Goal: Information Seeking & Learning: Learn about a topic

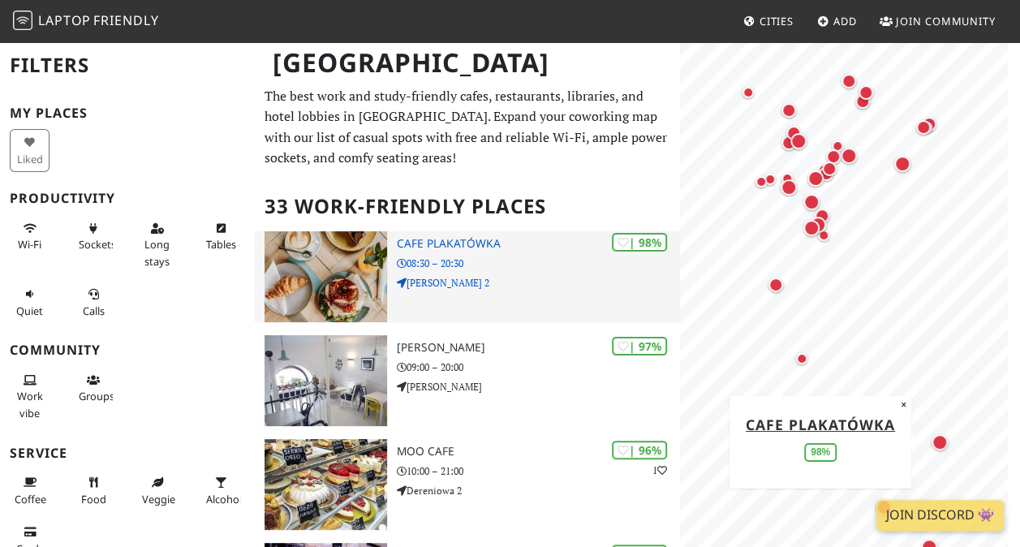
click at [338, 287] on img at bounding box center [326, 276] width 123 height 91
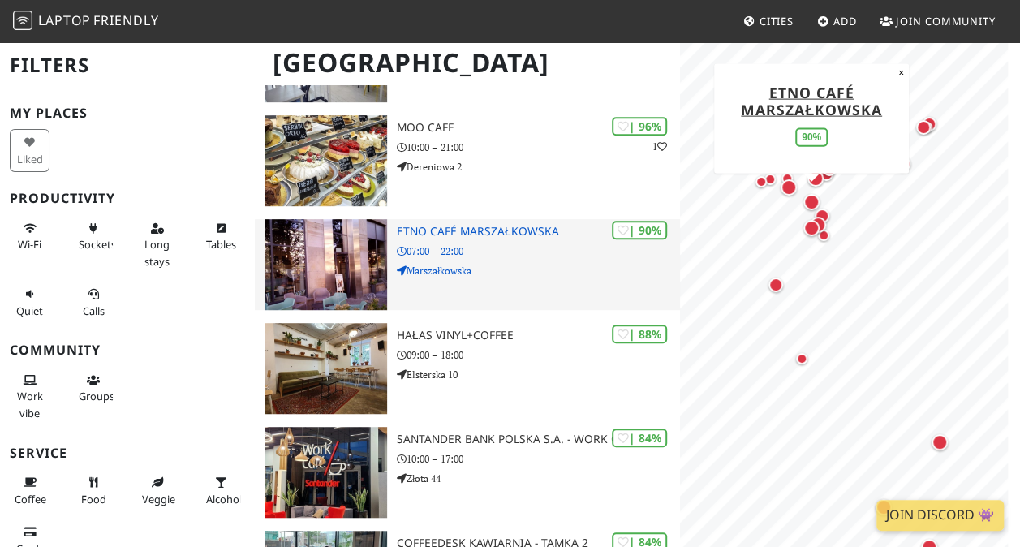
scroll to position [325, 0]
click at [463, 295] on div "| 90% Etno Café Marszałkowska 07:00 – 22:00 Marszałkowska" at bounding box center [538, 263] width 283 height 91
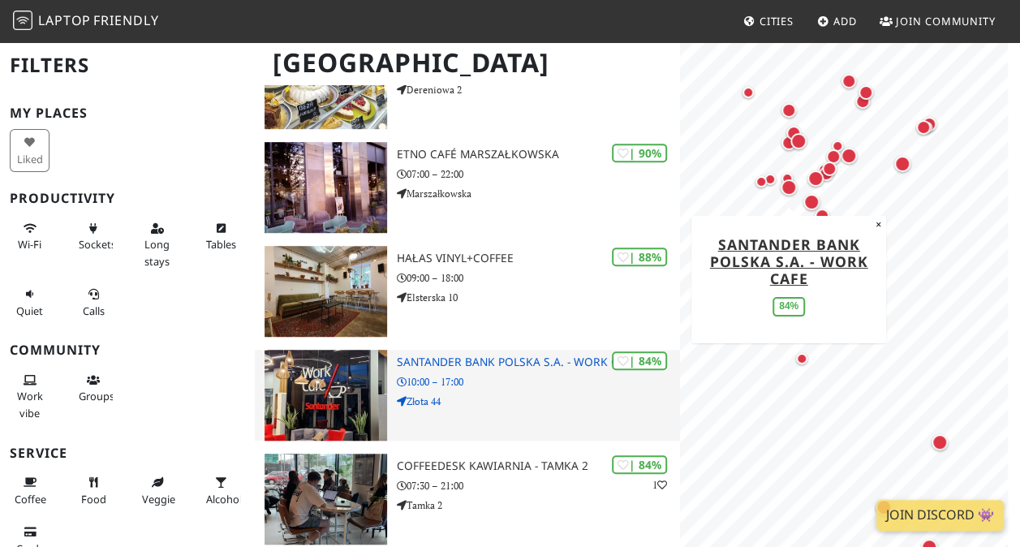
click at [477, 358] on h3 "Santander Bank Polska S.A. - Work Cafe" at bounding box center [538, 363] width 283 height 14
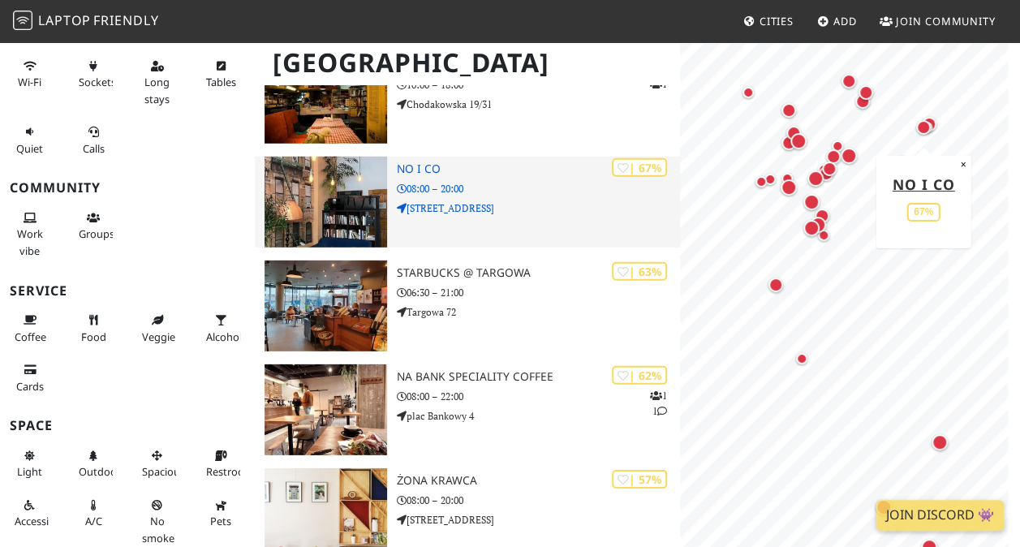
scroll to position [2430, 0]
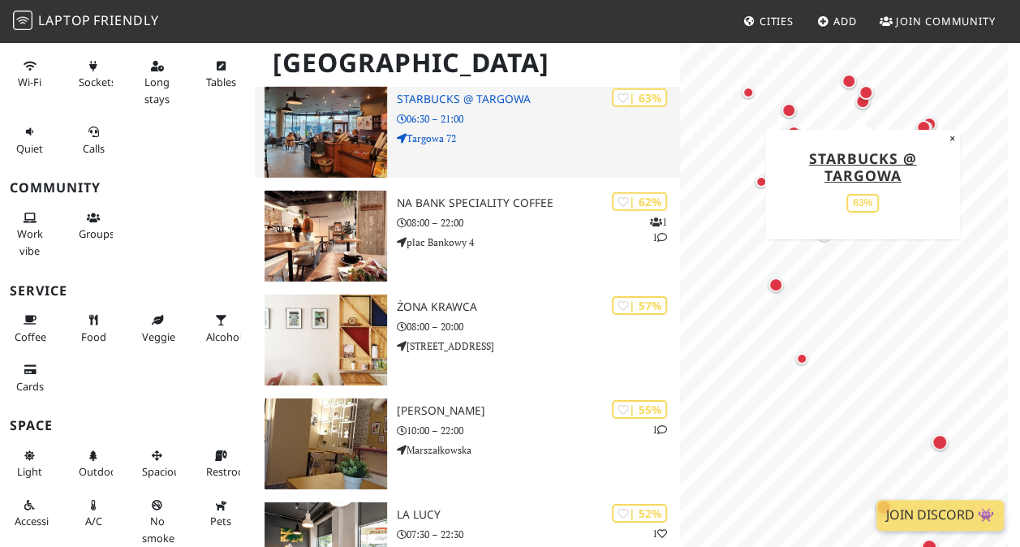
click at [436, 119] on p "06:30 – 21:00" at bounding box center [538, 118] width 283 height 15
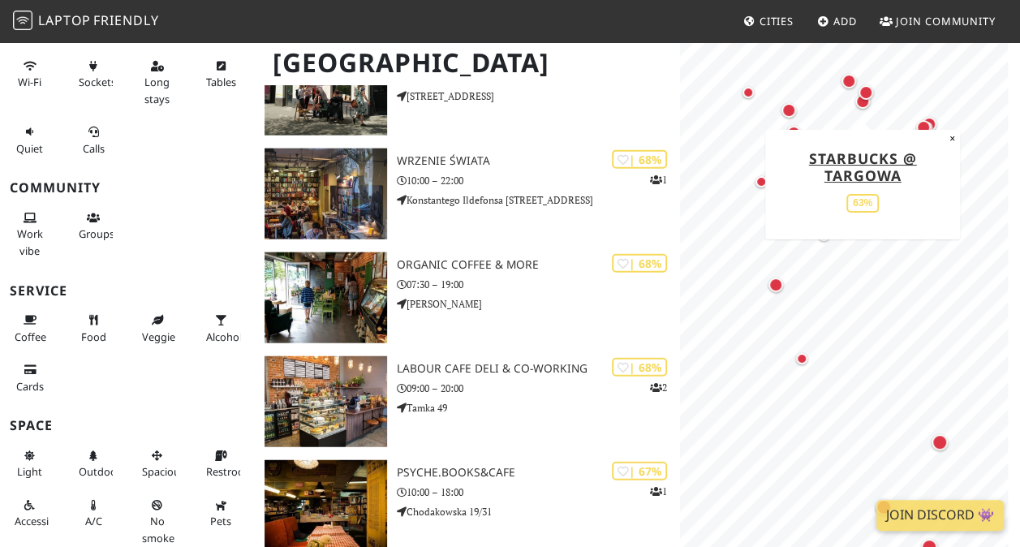
scroll to position [1674, 0]
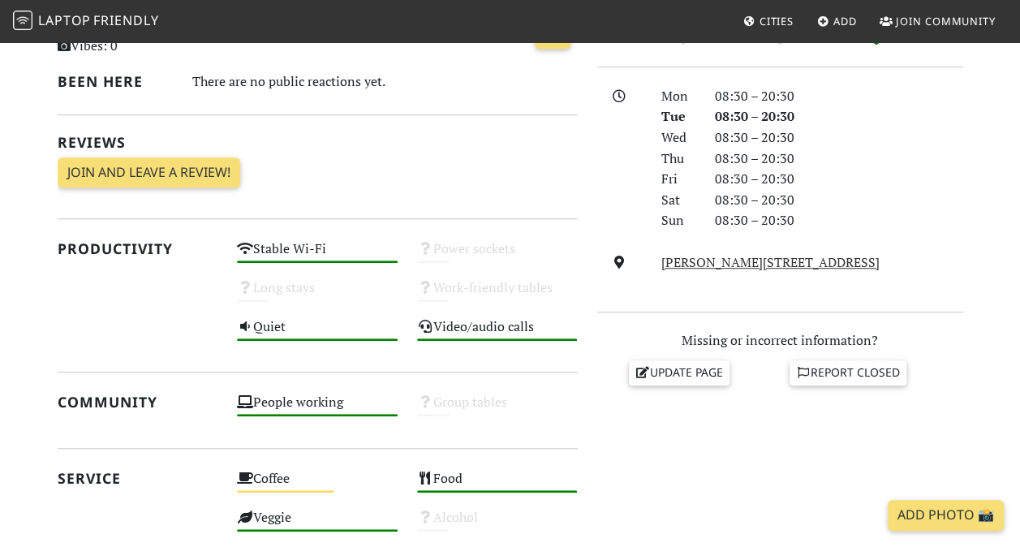
scroll to position [347, 0]
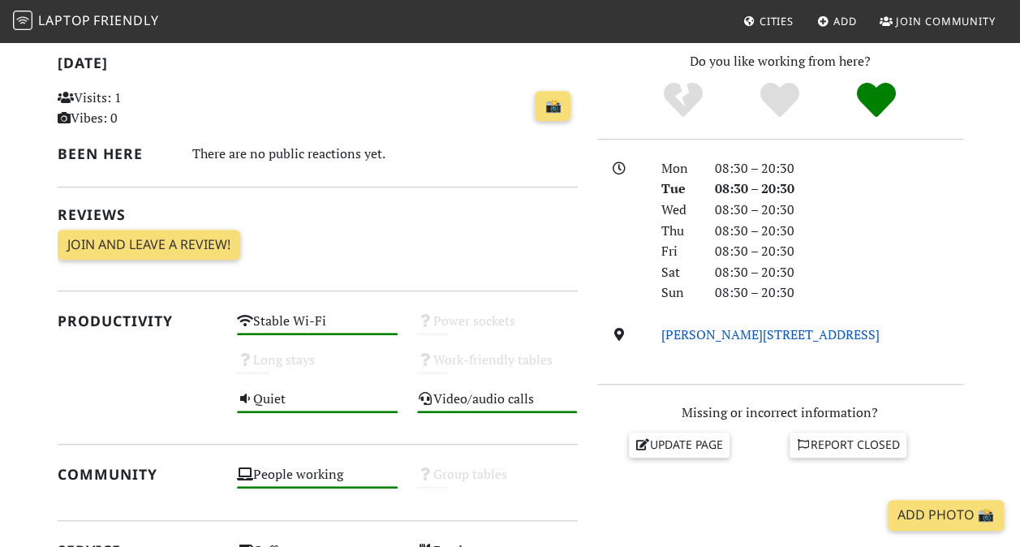
click at [745, 332] on link "Augusta Hlonda 2, 02-972, Warsaw" at bounding box center [771, 335] width 218 height 18
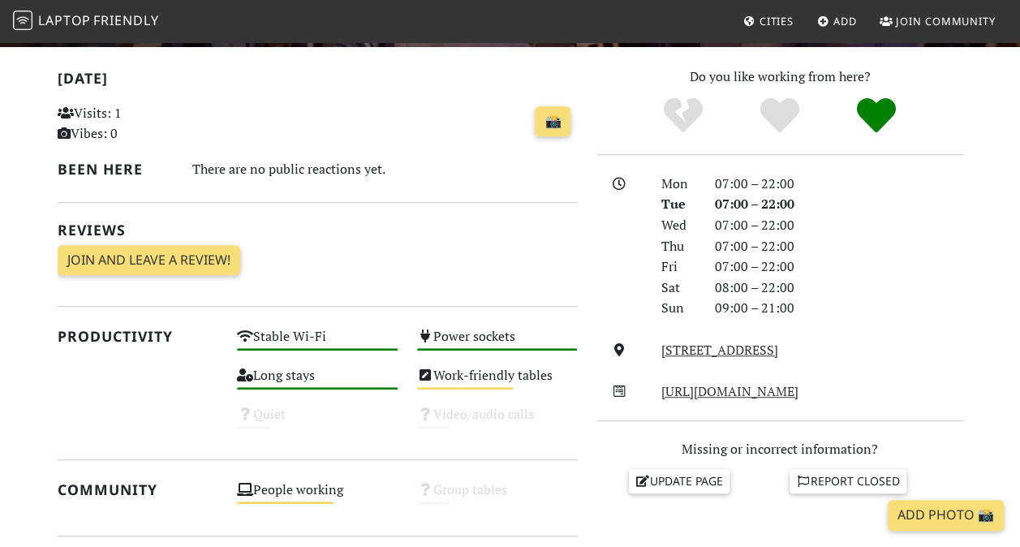
scroll to position [325, 0]
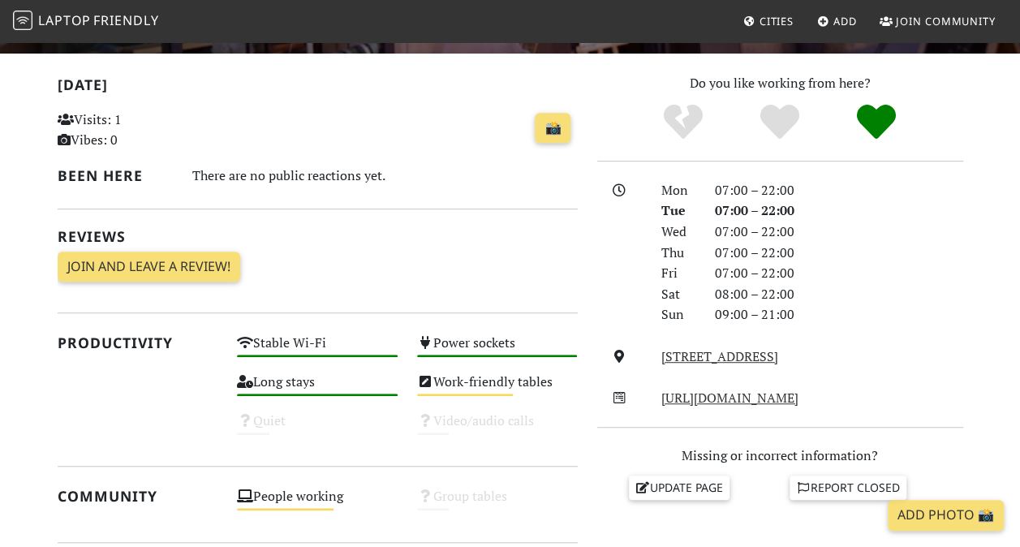
drag, startPoint x: 870, startPoint y: 360, endPoint x: 649, endPoint y: 364, distance: 220.8
click at [649, 364] on div "Marszałkowska, 00-683, Warsaw" at bounding box center [781, 357] width 386 height 21
copy div "Marszałkowska, 00-683, Warsaw"
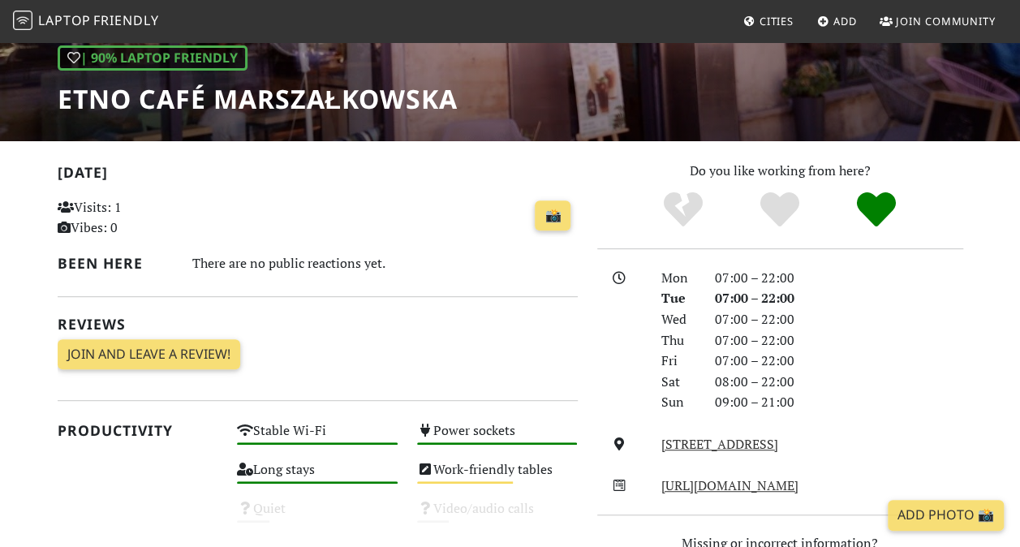
scroll to position [81, 0]
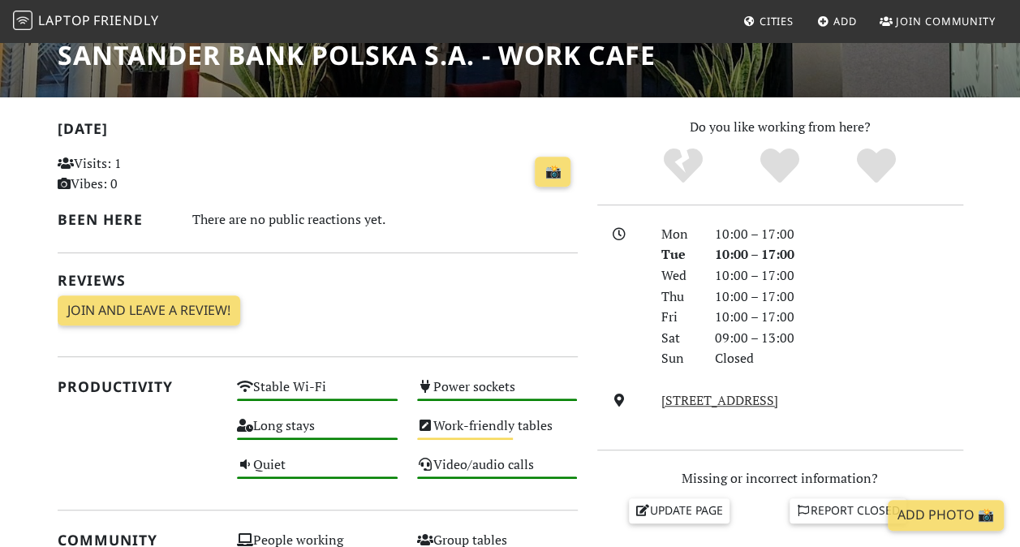
scroll to position [244, 0]
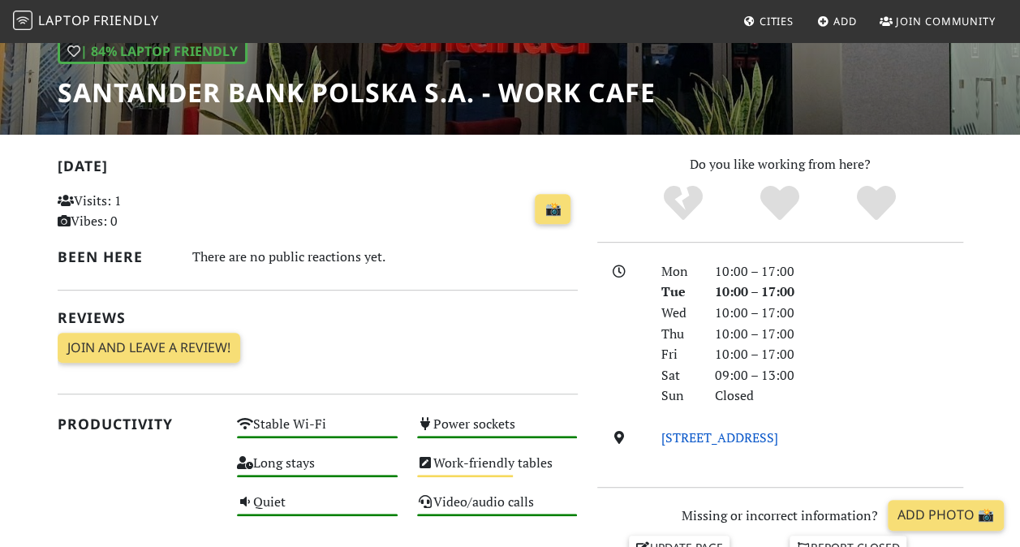
drag, startPoint x: 820, startPoint y: 438, endPoint x: 662, endPoint y: 435, distance: 157.5
click at [662, 435] on div "Złota 44, 00-120, Warsaw" at bounding box center [812, 438] width 321 height 21
copy link "Złota 44, 00-120, Warsaw"
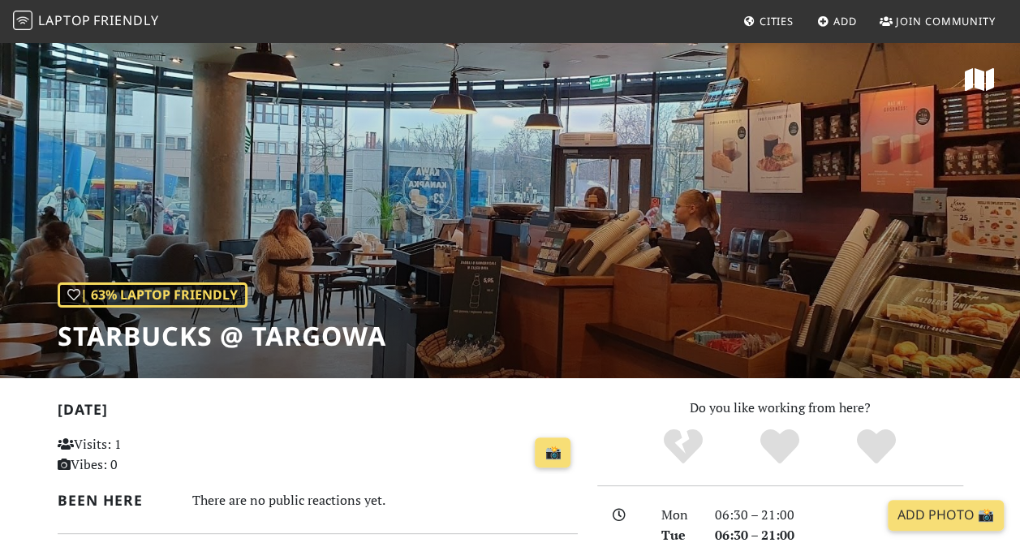
scroll to position [325, 0]
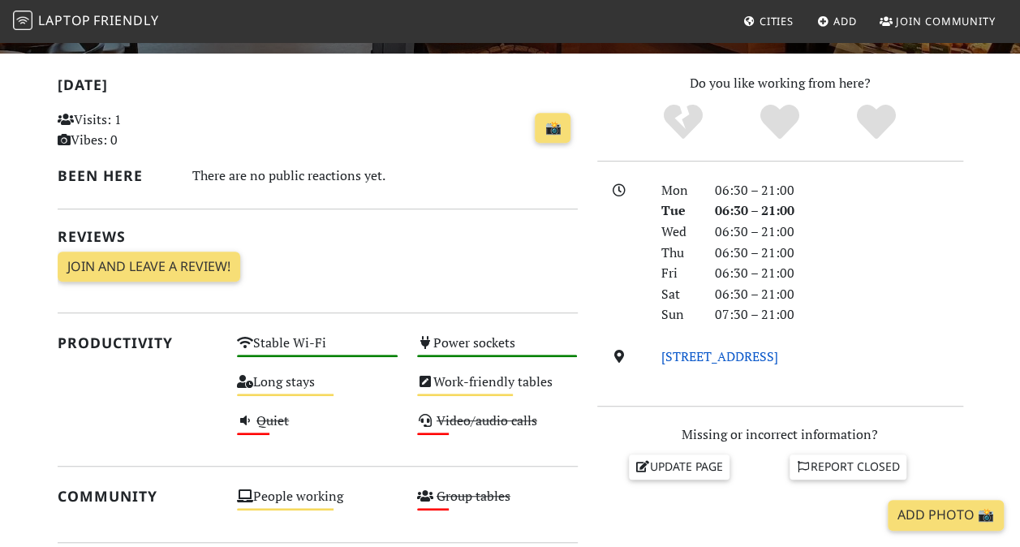
drag, startPoint x: 847, startPoint y: 360, endPoint x: 661, endPoint y: 358, distance: 185.9
click at [661, 358] on div "[STREET_ADDRESS]" at bounding box center [812, 357] width 321 height 21
copy link "[STREET_ADDRESS]"
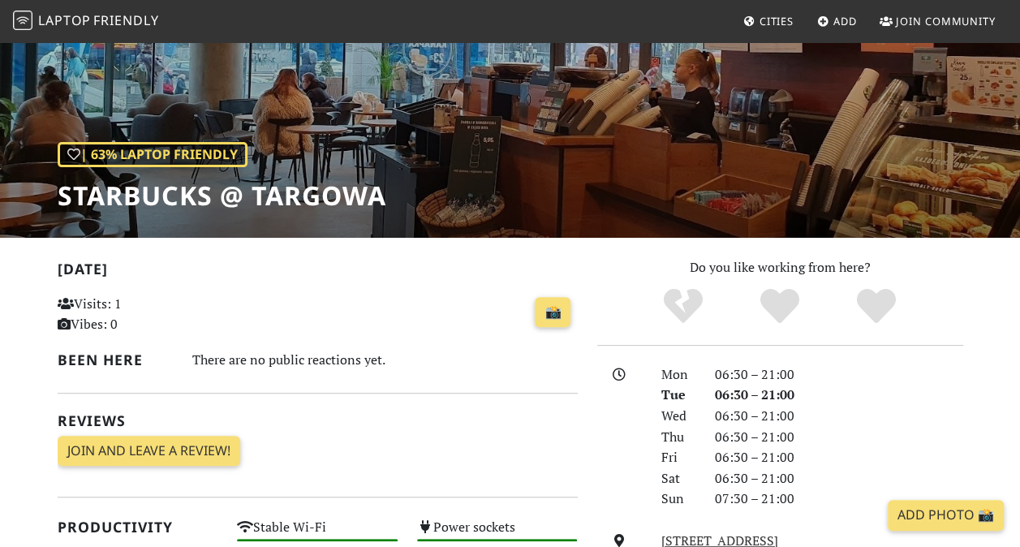
scroll to position [0, 0]
